Goal: Task Accomplishment & Management: Manage account settings

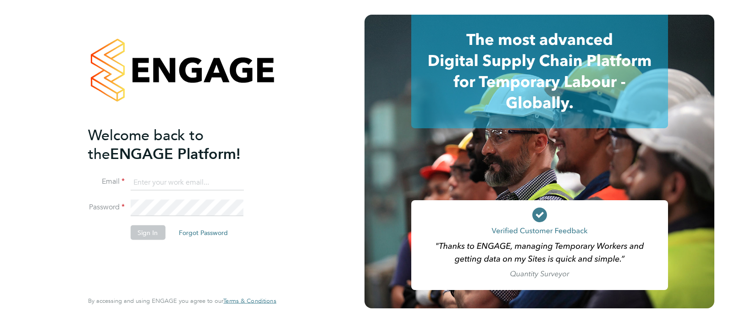
type input "[PERSON_NAME][EMAIL_ADDRESS][PERSON_NAME][DOMAIN_NAME]"
click at [145, 226] on button "Sign In" at bounding box center [147, 232] width 35 height 15
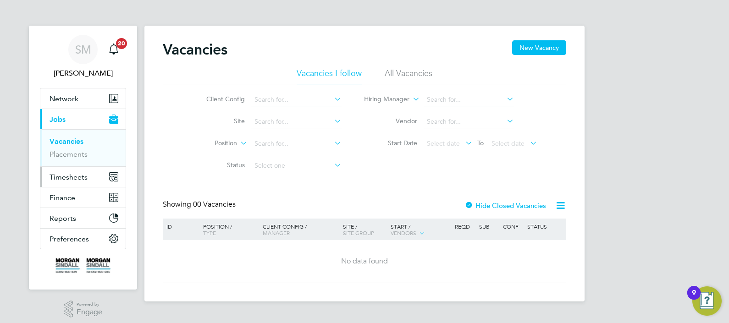
click at [76, 178] on span "Timesheets" at bounding box center [69, 177] width 38 height 9
click at [67, 162] on link "Timesheets" at bounding box center [69, 162] width 38 height 9
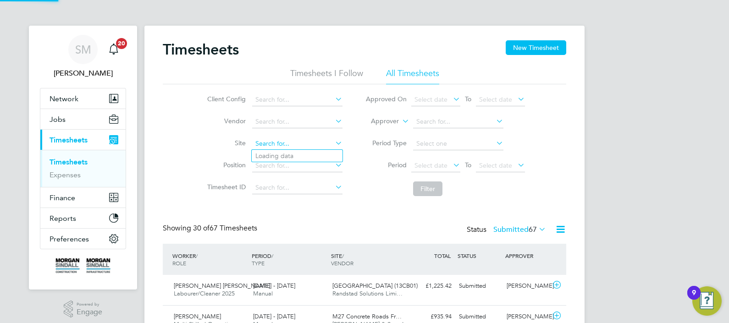
click at [267, 143] on input at bounding box center [297, 144] width 90 height 13
click at [268, 153] on li "Dixons Academy ( 13CB01 )" at bounding box center [297, 156] width 91 height 12
type input "[GEOGRAPHIC_DATA] (13CB01)"
click at [428, 189] on button "Filter" at bounding box center [427, 189] width 29 height 15
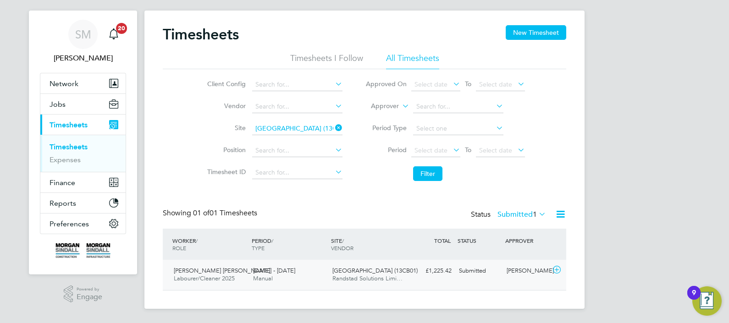
click at [427, 275] on div "£1,225.42 Submitted" at bounding box center [432, 271] width 48 height 15
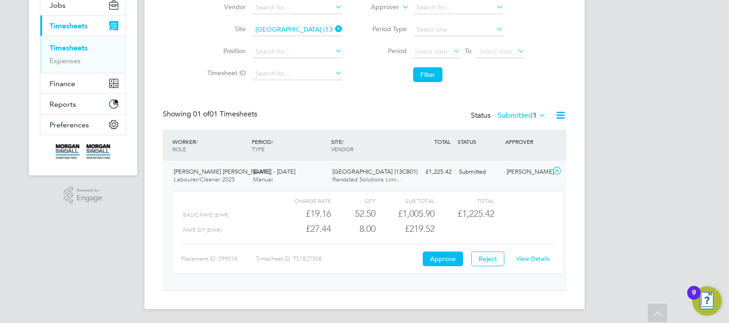
click at [529, 255] on link "View Details" at bounding box center [532, 259] width 33 height 8
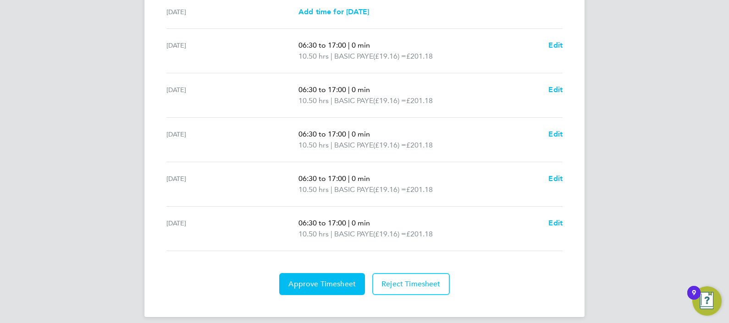
scroll to position [366, 0]
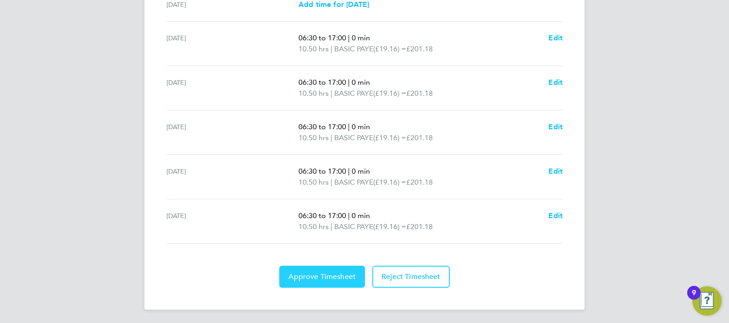
click at [308, 276] on span "Approve Timesheet" at bounding box center [322, 276] width 67 height 9
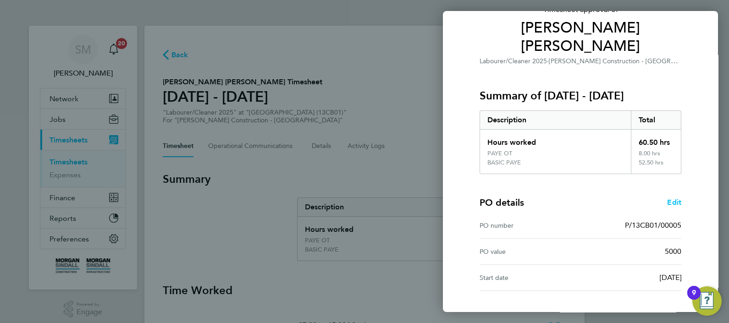
scroll to position [124, 0]
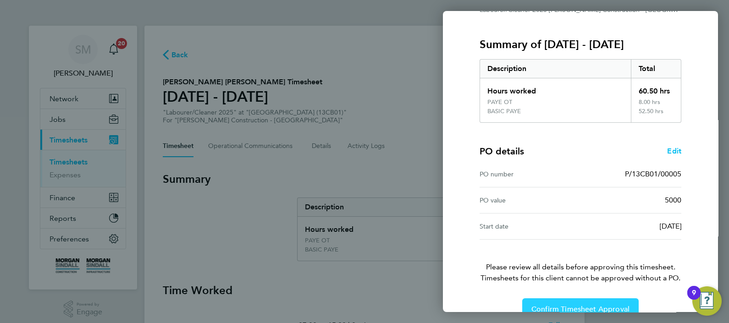
click at [594, 305] on span "Confirm Timesheet Approval" at bounding box center [581, 309] width 98 height 9
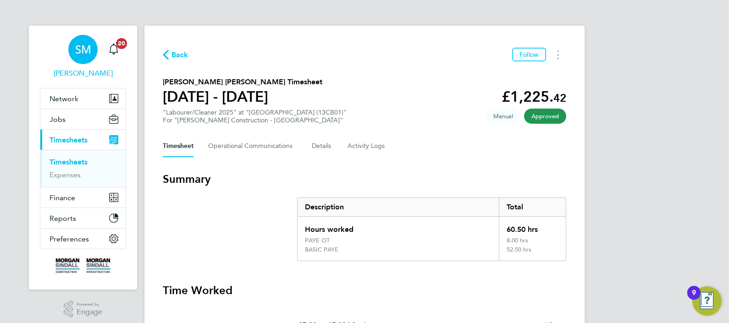
click at [124, 51] on link "SM [PERSON_NAME]" at bounding box center [83, 57] width 86 height 44
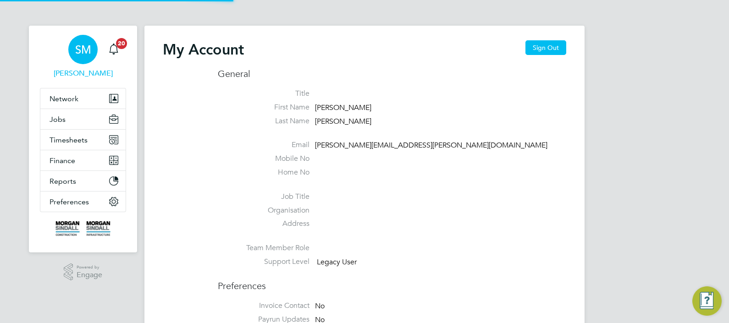
type input "[PERSON_NAME][EMAIL_ADDRESS][PERSON_NAME][DOMAIN_NAME]"
